Goal: Information Seeking & Learning: Learn about a topic

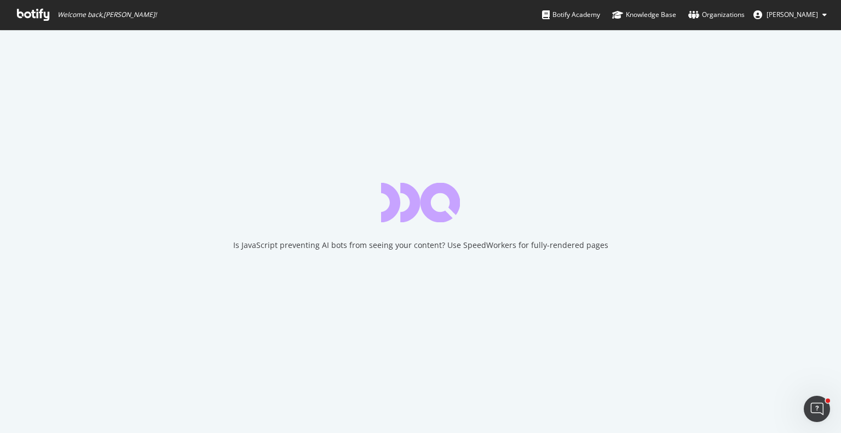
click at [36, 13] on icon at bounding box center [33, 15] width 32 height 12
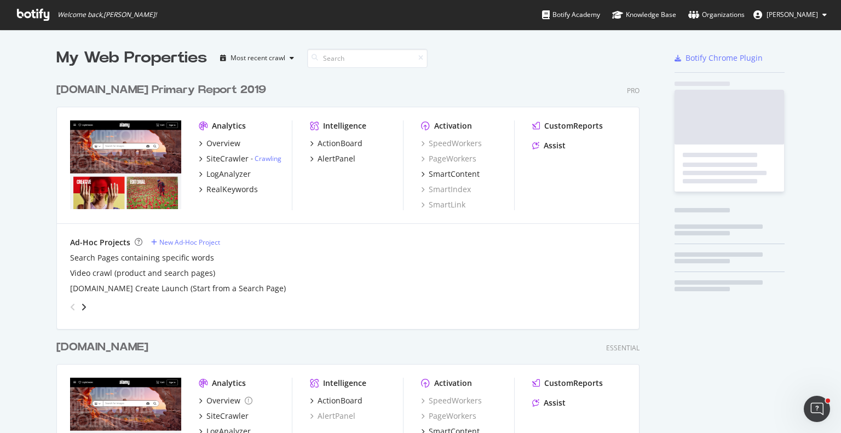
scroll to position [1031, 584]
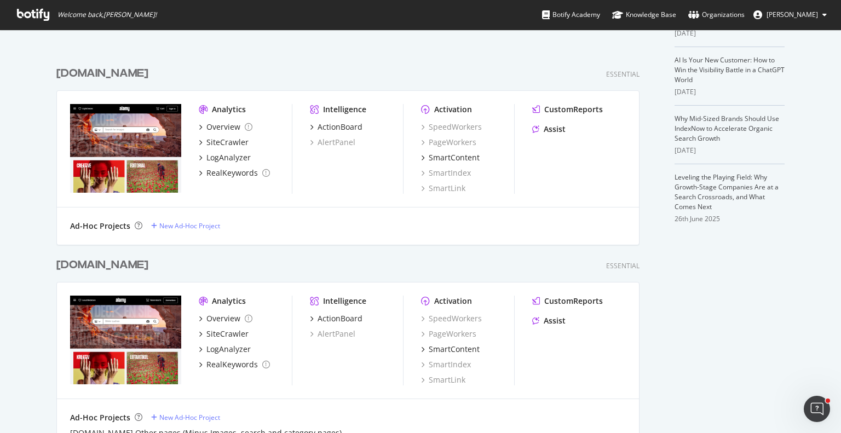
scroll to position [493, 0]
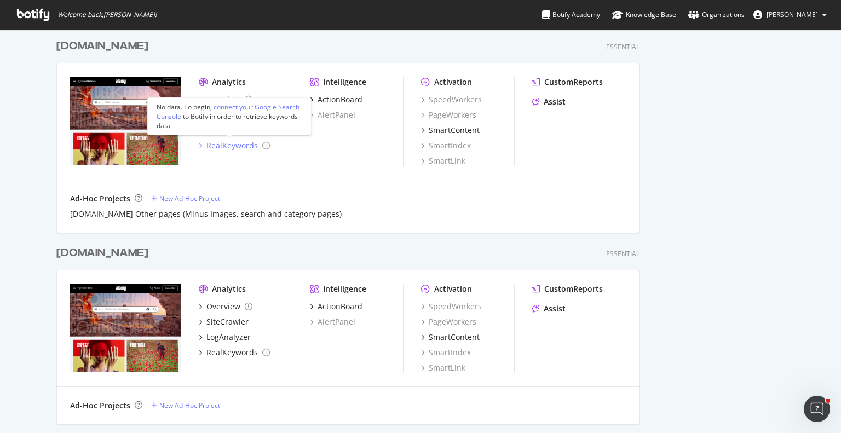
click at [232, 149] on div "RealKeywords" at bounding box center [231, 145] width 51 height 11
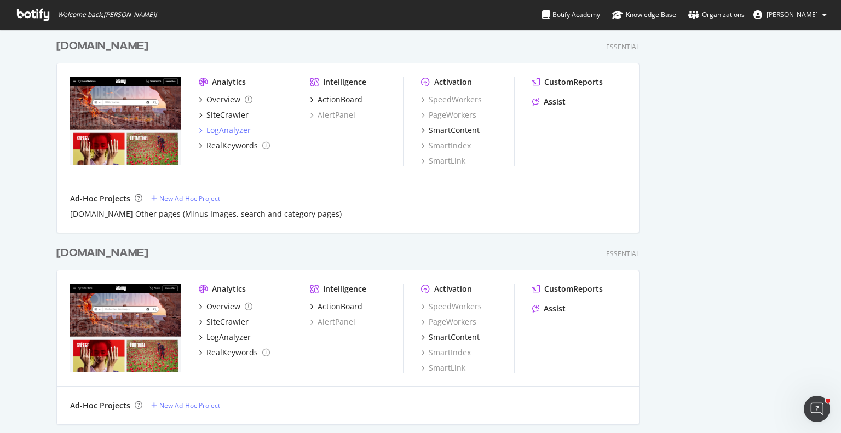
click at [237, 132] on div "LogAnalyzer" at bounding box center [228, 130] width 44 height 11
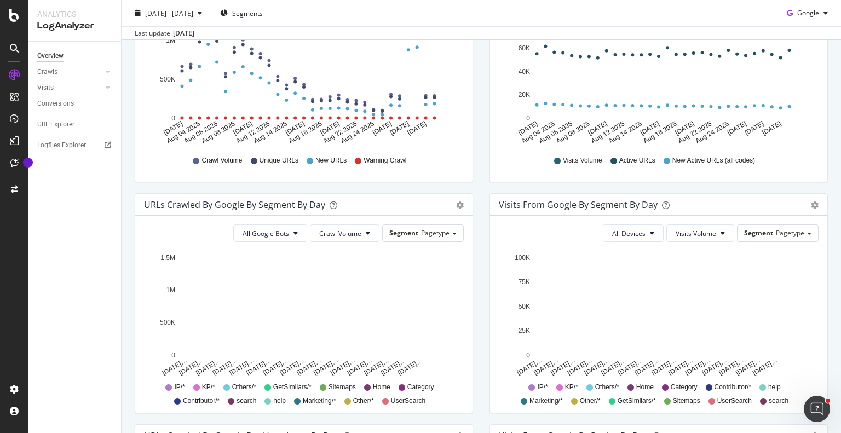
scroll to position [274, 0]
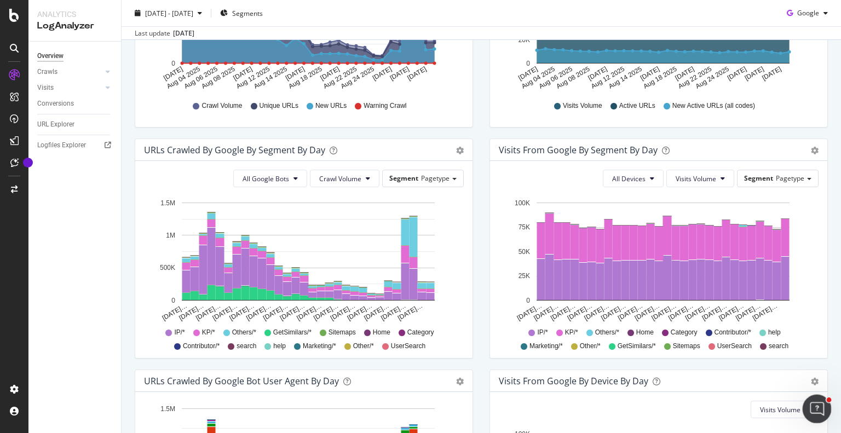
click at [818, 404] on icon "Open Intercom Messenger" at bounding box center [816, 408] width 18 height 18
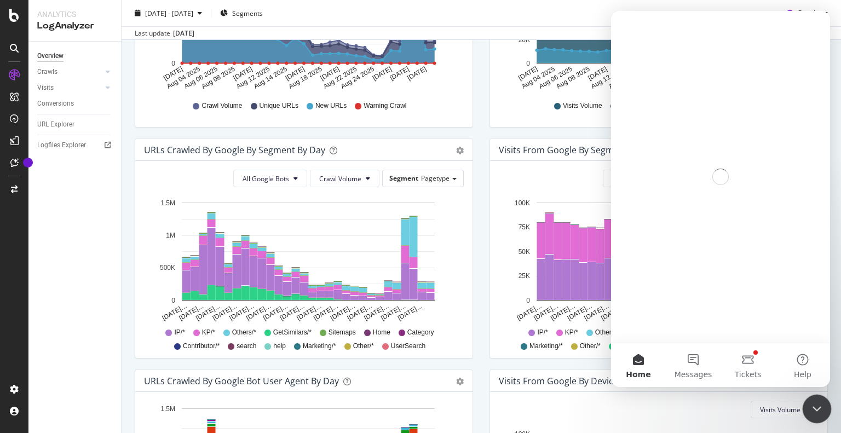
scroll to position [0, 0]
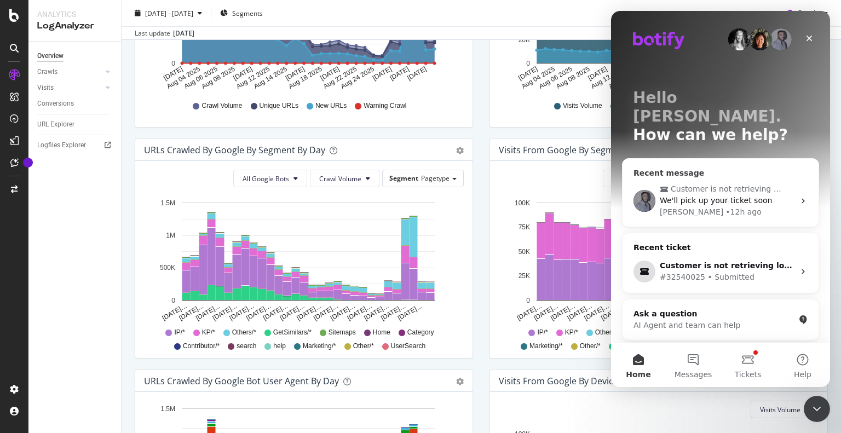
click at [693, 196] on span "We'll pick up your ticket soon" at bounding box center [716, 200] width 112 height 9
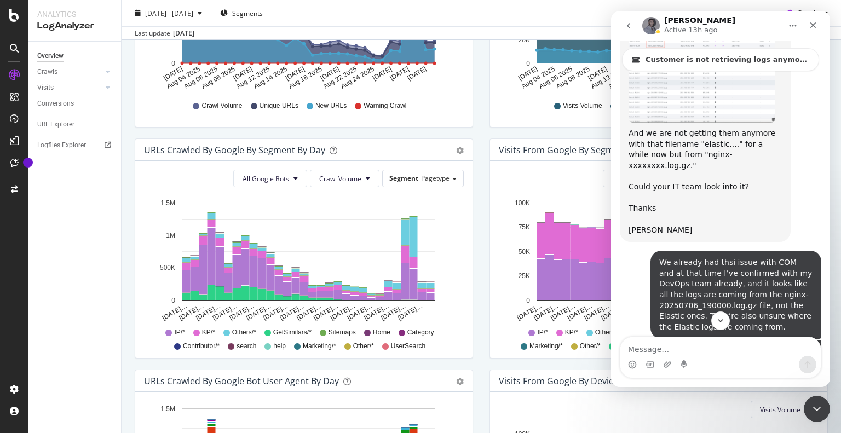
scroll to position [2261, 0]
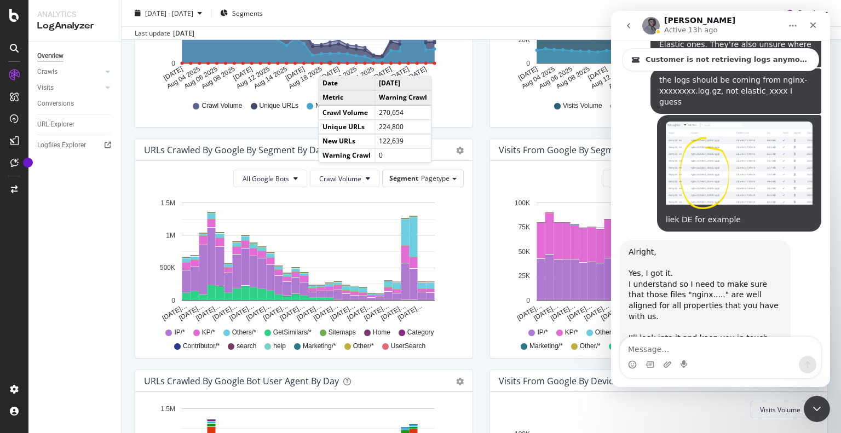
click at [142, 287] on div "All Google Bots Crawl Volume Segment Pagetype Hold CTRL while clicking to filte…" at bounding box center [303, 259] width 337 height 197
click at [816, 406] on icon "Close Intercom Messenger" at bounding box center [815, 407] width 13 height 13
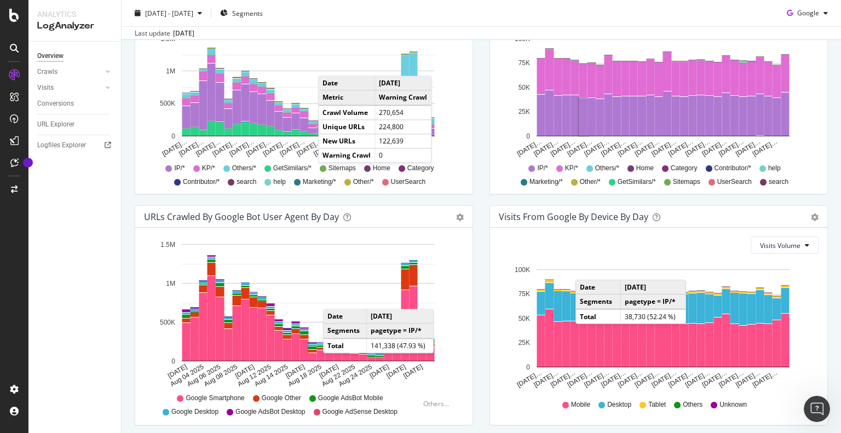
scroll to position [479, 0]
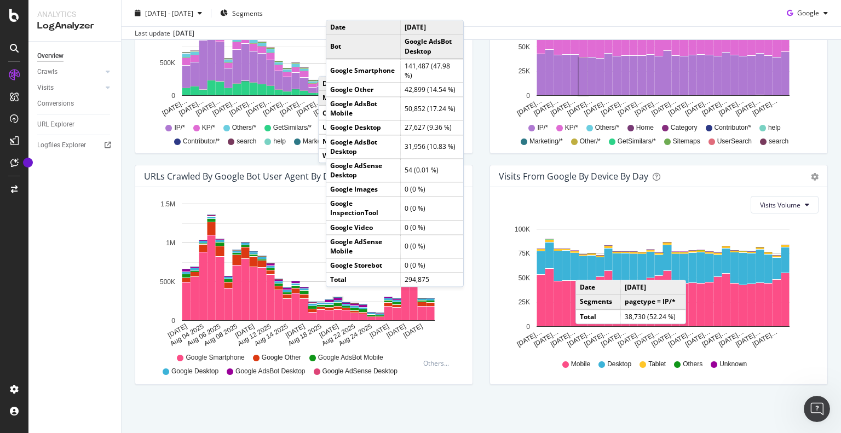
click at [453, 407] on div "We introduced 2 new report templates: AI Bots to track AI bot activity on your …" at bounding box center [482, 11] width 720 height 845
